Goal: Answer question/provide support: Share knowledge or assist other users

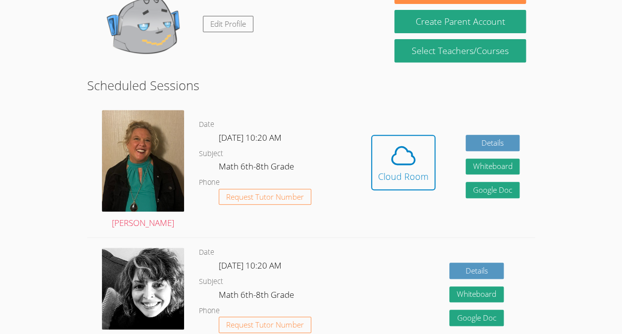
scroll to position [184, 0]
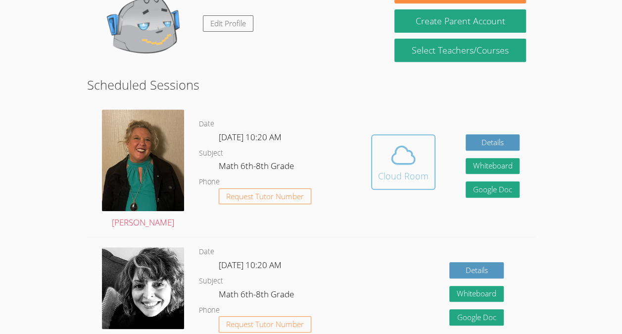
click at [397, 161] on icon at bounding box center [403, 155] width 28 height 28
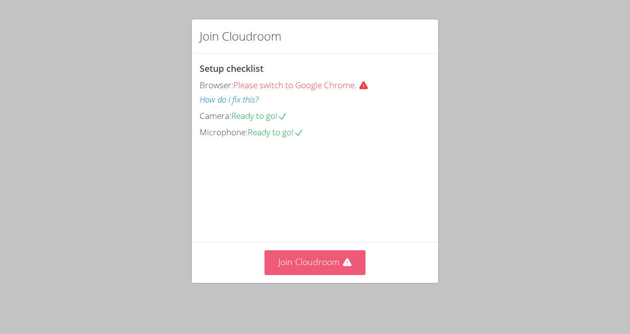
click at [320, 267] on button "Join Cloudroom" at bounding box center [314, 262] width 101 height 24
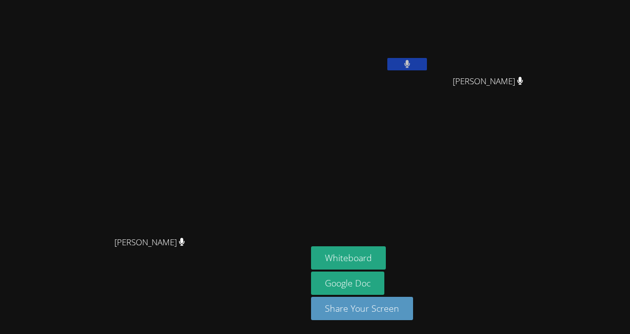
click at [404, 64] on icon at bounding box center [407, 64] width 6 height 8
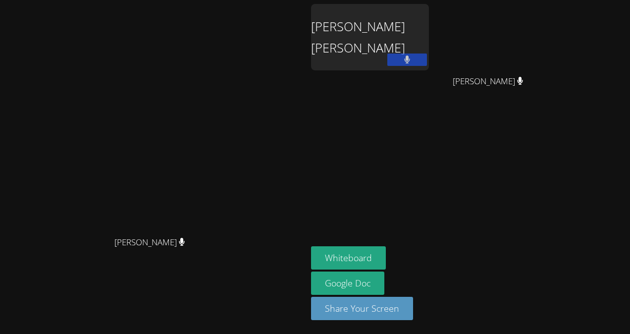
click at [429, 101] on div "Michelle Castro Gomez" at bounding box center [370, 57] width 118 height 106
click at [413, 59] on div "Michelle Castro Gomez" at bounding box center [370, 37] width 118 height 66
click at [485, 132] on aside "Michelle Castro Gomez Alison Burgos Morales Alison Burgos Morales Whiteboard Go…" at bounding box center [430, 167] width 247 height 334
click at [410, 63] on icon at bounding box center [407, 59] width 6 height 8
click at [427, 63] on button at bounding box center [407, 59] width 40 height 12
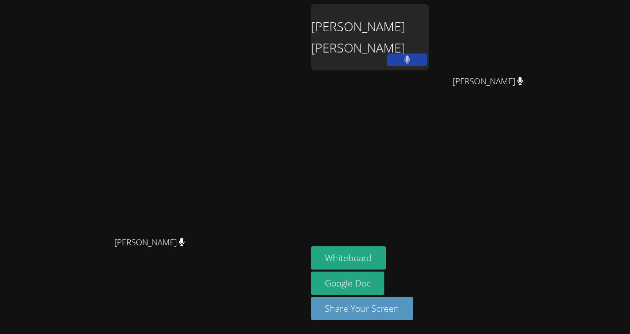
click at [427, 65] on button at bounding box center [407, 59] width 40 height 12
click at [410, 60] on icon at bounding box center [407, 59] width 6 height 8
click at [429, 32] on div "Michelle Castro Gomez" at bounding box center [370, 37] width 118 height 66
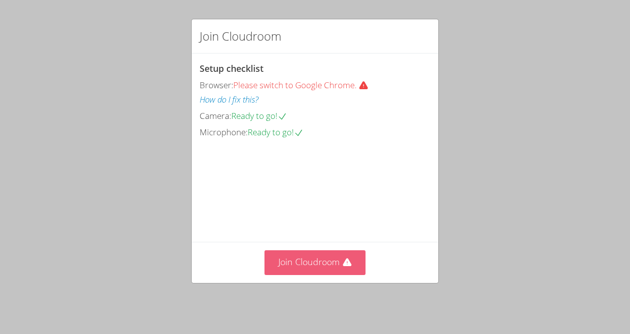
drag, startPoint x: 344, startPoint y: 263, endPoint x: 327, endPoint y: 270, distance: 18.2
click at [327, 270] on button "Join Cloudroom" at bounding box center [314, 262] width 101 height 24
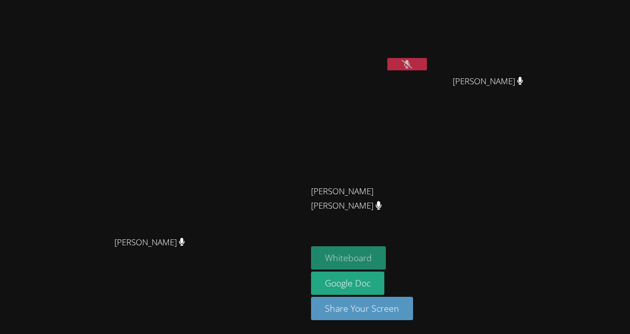
click at [386, 252] on button "Whiteboard" at bounding box center [348, 257] width 75 height 23
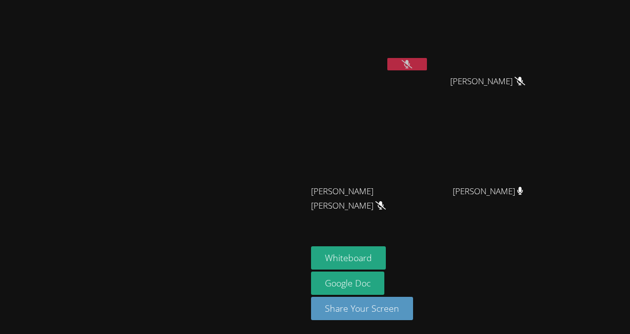
drag, startPoint x: 452, startPoint y: 15, endPoint x: 343, endPoint y: 19, distance: 108.9
click at [303, 19] on div "[PERSON_NAME]" at bounding box center [153, 167] width 299 height 326
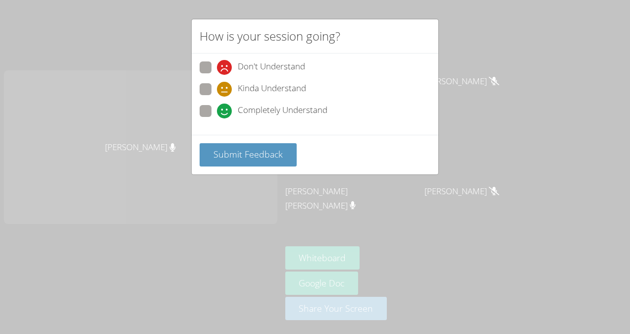
click at [217, 118] on span at bounding box center [217, 118] width 0 height 0
click at [217, 107] on input "Completely Understand" at bounding box center [221, 109] width 8 height 8
radio input "true"
click at [266, 148] on span "Submit Feedback" at bounding box center [247, 154] width 69 height 12
